Goal: Task Accomplishment & Management: Manage account settings

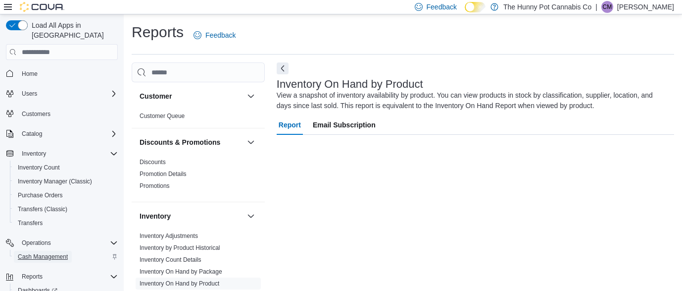
click at [29, 253] on span "Cash Management" at bounding box center [43, 257] width 50 height 8
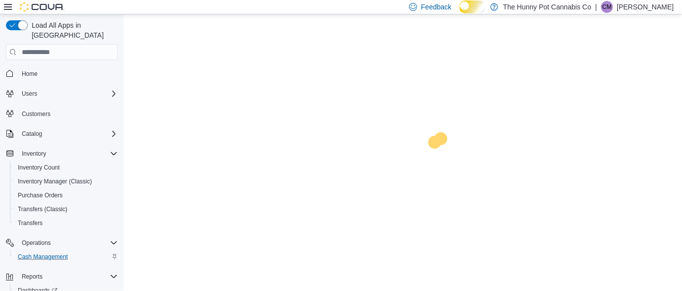
scroll to position [43, 0]
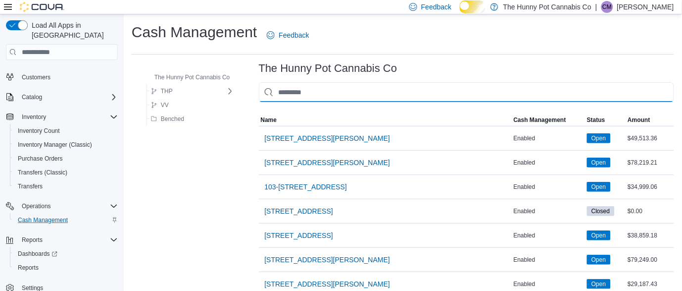
click at [417, 93] on input "This is a search bar. As you type, the results lower in the page will automatic…" at bounding box center [467, 92] width 416 height 20
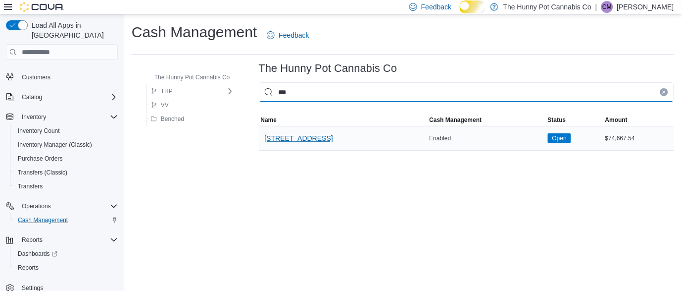
type input "***"
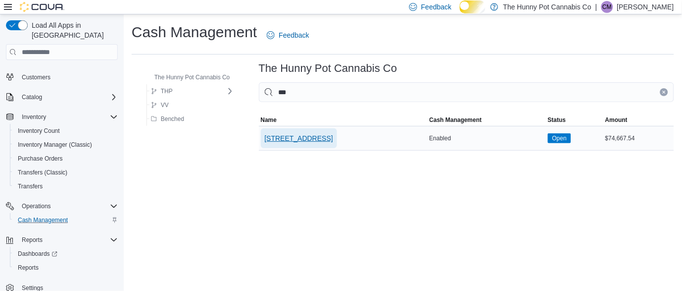
click at [316, 143] on span "[STREET_ADDRESS]" at bounding box center [299, 138] width 68 height 10
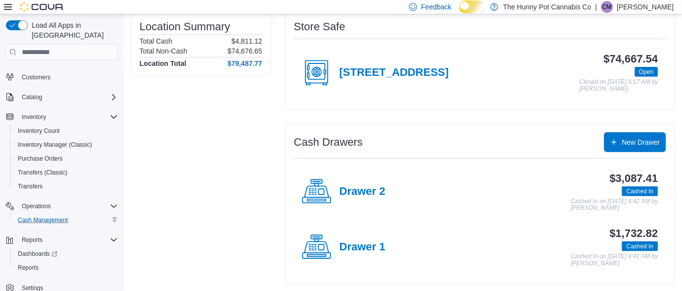
click at [375, 198] on div "Drawer 2" at bounding box center [344, 192] width 84 height 30
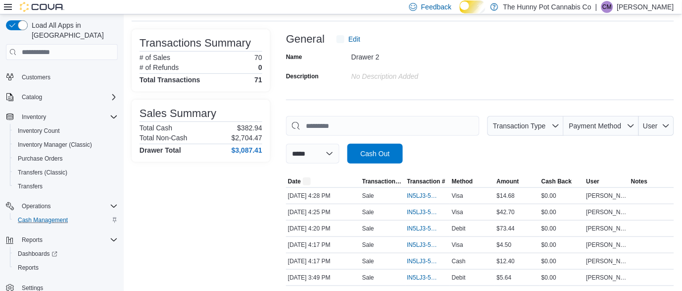
scroll to position [46, 0]
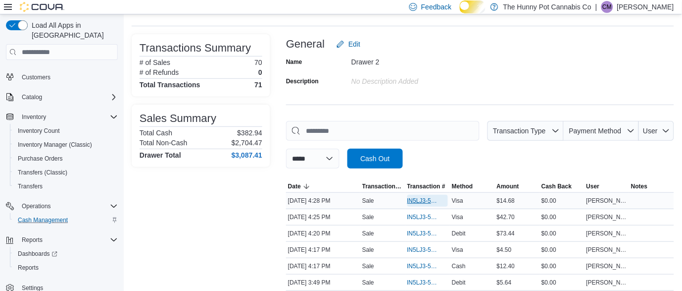
click at [425, 205] on span "IN5LJ3-5962005" at bounding box center [423, 201] width 31 height 8
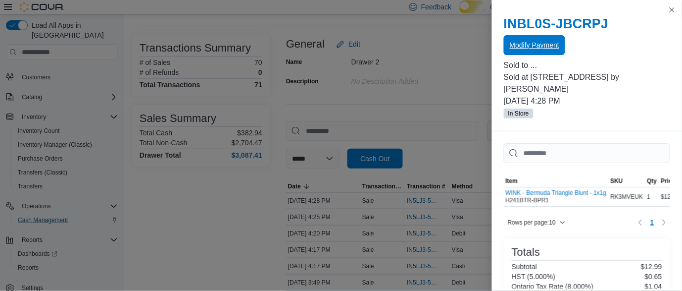
click at [550, 49] on span "Modify Payment" at bounding box center [535, 45] width 50 height 10
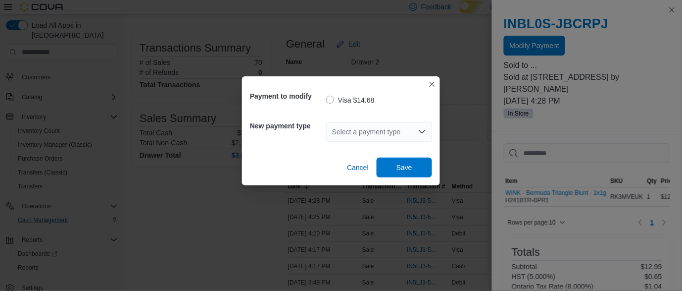
click at [395, 130] on div "Select a payment type" at bounding box center [379, 132] width 106 height 20
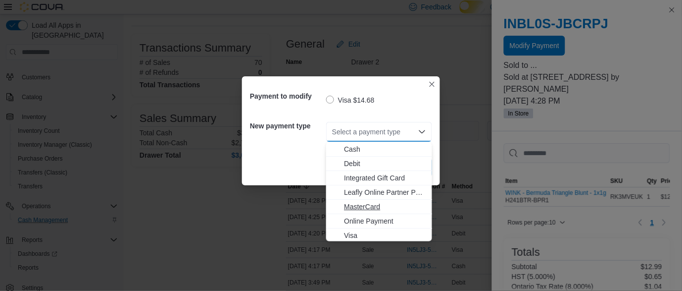
click at [385, 209] on span "MasterCard" at bounding box center [385, 207] width 82 height 10
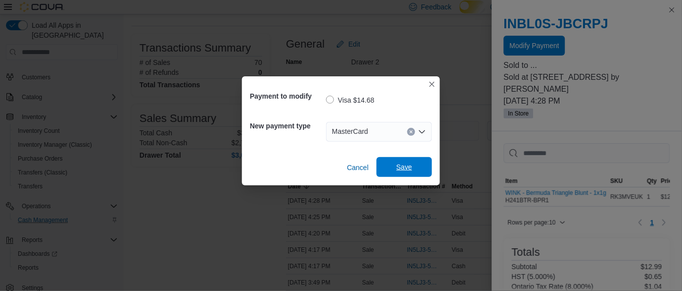
click at [405, 176] on span "Save" at bounding box center [405, 167] width 44 height 20
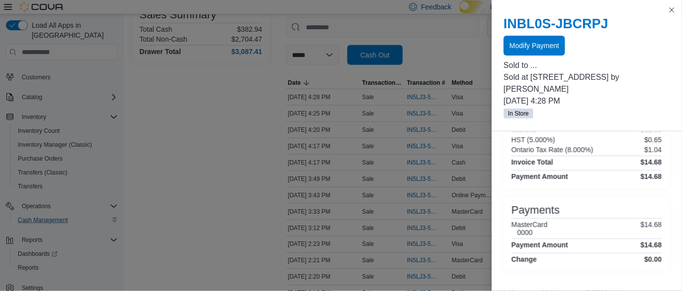
scroll to position [0, 0]
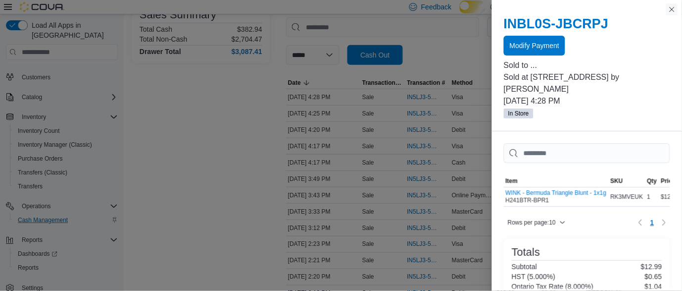
click at [669, 11] on button "Close this dialog" at bounding box center [673, 9] width 12 height 12
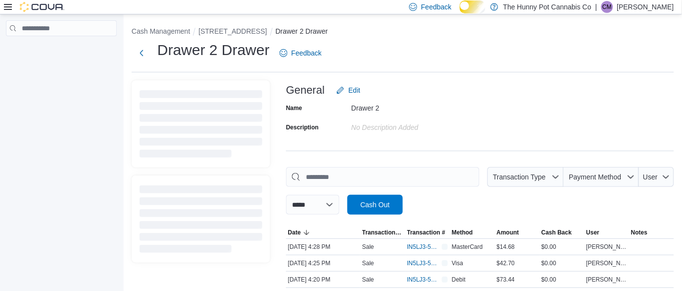
scroll to position [16, 0]
